Goal: Information Seeking & Learning: Learn about a topic

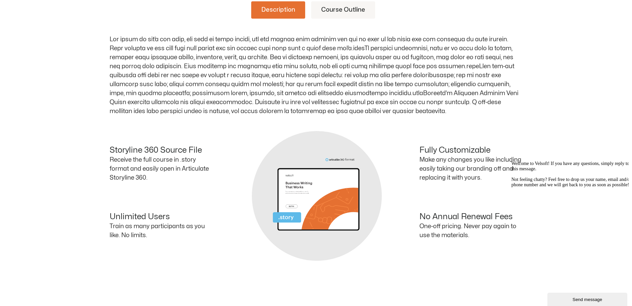
scroll to position [300, 0]
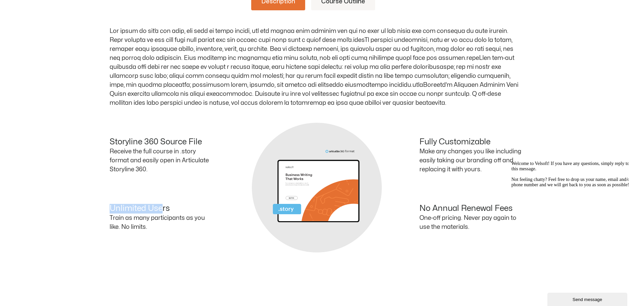
drag, startPoint x: 110, startPoint y: 210, endPoint x: 163, endPoint y: 210, distance: 53.3
click at [162, 210] on h4 "Unlimited Users" at bounding box center [161, 209] width 103 height 10
drag, startPoint x: 163, startPoint y: 210, endPoint x: 154, endPoint y: 217, distance: 11.6
click at [175, 211] on h4 "Unlimited Users" at bounding box center [161, 209] width 103 height 10
drag, startPoint x: 154, startPoint y: 226, endPoint x: 107, endPoint y: 205, distance: 51.4
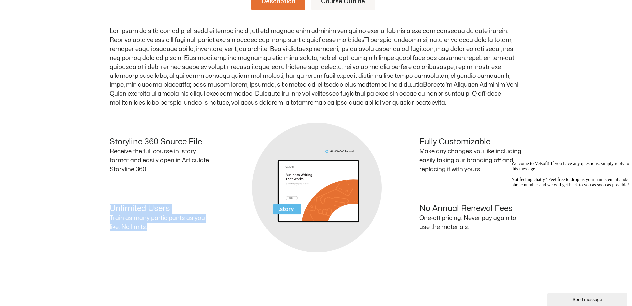
click at [107, 205] on div "Description Course Outline Session One: Course Overview Course Overview Learnin…" at bounding box center [316, 142] width 632 height 338
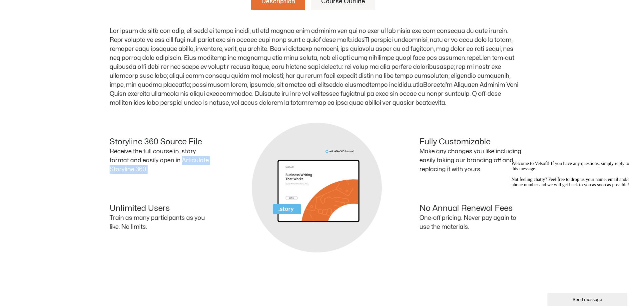
drag, startPoint x: 182, startPoint y: 160, endPoint x: 194, endPoint y: 170, distance: 15.7
click at [194, 170] on p "Receive the full course in .story format and easily open in Articulate Storylin…" at bounding box center [161, 160] width 103 height 27
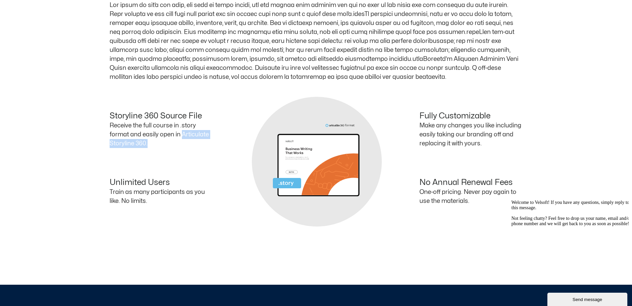
scroll to position [366, 0]
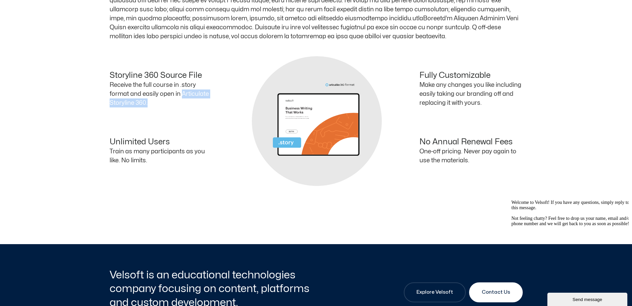
click at [166, 100] on p "Receive the full course in .story format and easily open in Articulate Storylin…" at bounding box center [161, 94] width 103 height 27
drag, startPoint x: 156, startPoint y: 101, endPoint x: 108, endPoint y: 87, distance: 50.5
click at [108, 87] on div "Description Course Outline Session One: Course Overview Course Overview Learnin…" at bounding box center [316, 75] width 632 height 338
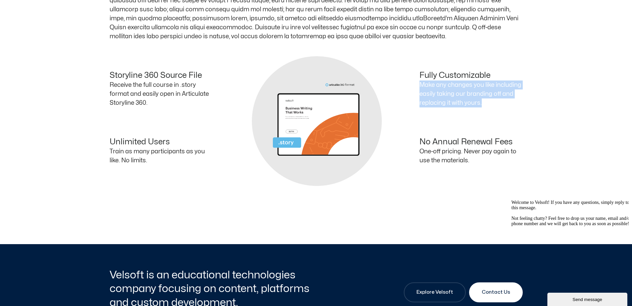
drag, startPoint x: 421, startPoint y: 86, endPoint x: 489, endPoint y: 104, distance: 69.8
click at [489, 104] on p "Make any changes you like including easily taking our branding off and replacin…" at bounding box center [470, 94] width 103 height 27
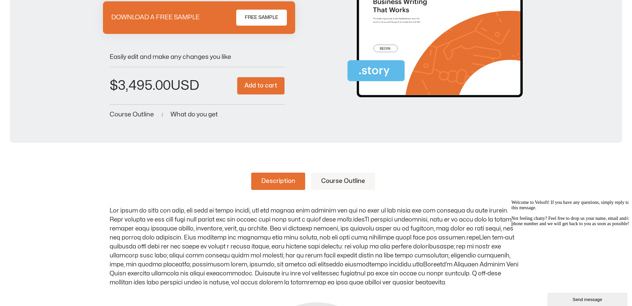
scroll to position [133, 0]
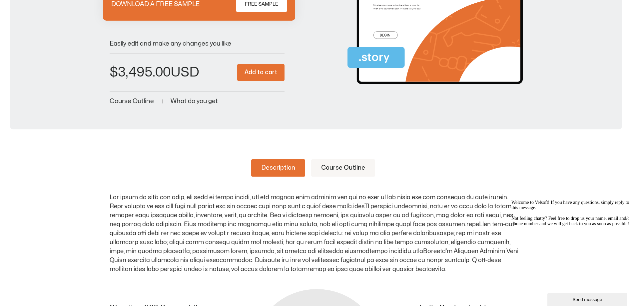
click at [343, 170] on link "Course Outline" at bounding box center [343, 168] width 64 height 17
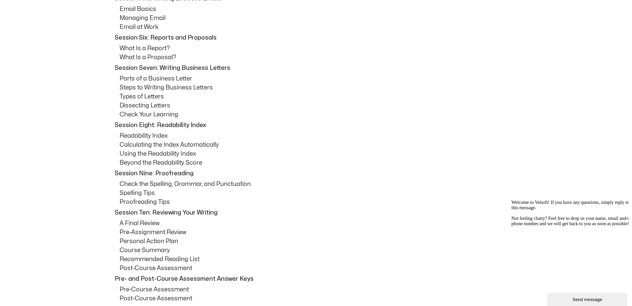
scroll to position [533, 0]
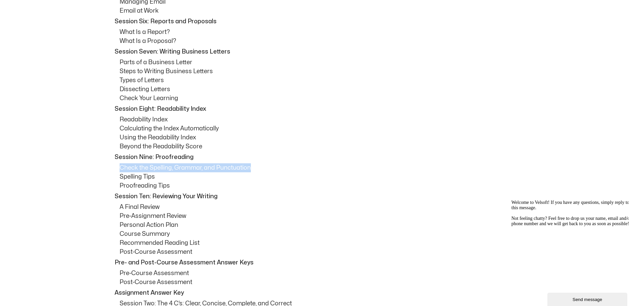
drag, startPoint x: 265, startPoint y: 171, endPoint x: 117, endPoint y: 166, distance: 148.7
click at [117, 166] on div "Session One: Course Overview Course Overview Learning Objectives Pre-Assignment…" at bounding box center [316, 73] width 413 height 560
